Goal: Go to known website: Go to known website

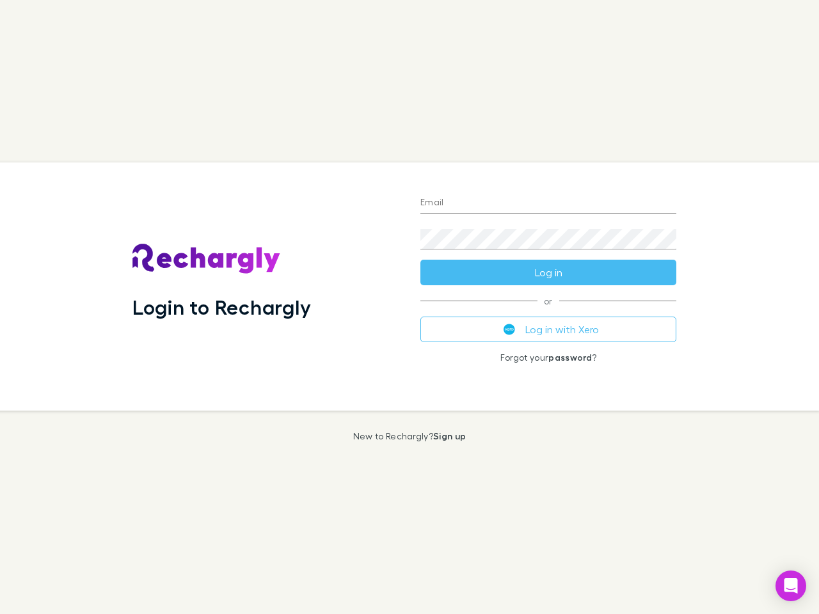
click at [409, 307] on div "Login to Rechargly" at bounding box center [266, 286] width 288 height 248
click at [548, 203] on input "Email" at bounding box center [548, 203] width 256 height 20
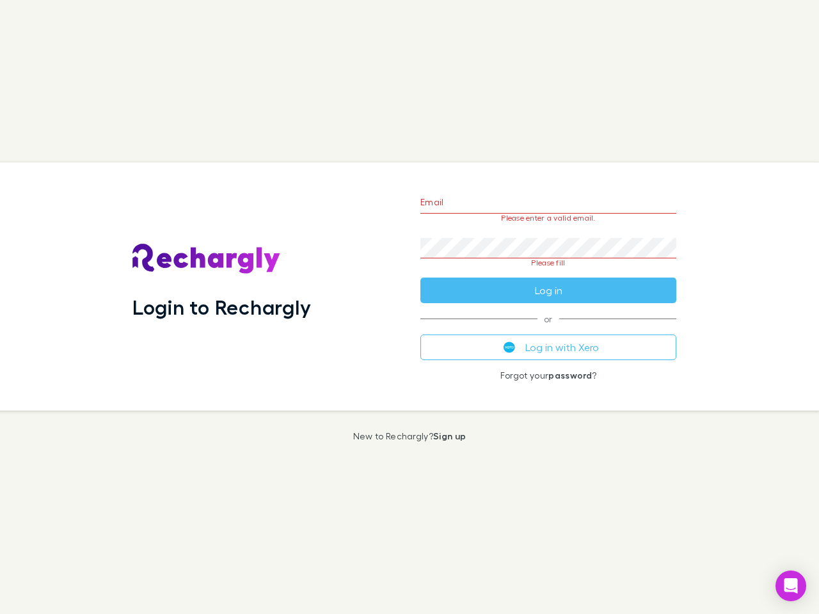
click at [548, 273] on form "Email Please enter a valid email. Password Please fill Log in" at bounding box center [548, 243] width 256 height 120
click at [548, 329] on div "Email Please enter a valid email. Password Please fill Log in or Log in with Xe…" at bounding box center [548, 286] width 276 height 248
click at [791, 586] on icon "Open Intercom Messenger" at bounding box center [790, 585] width 13 height 15
